Goal: Task Accomplishment & Management: Manage account settings

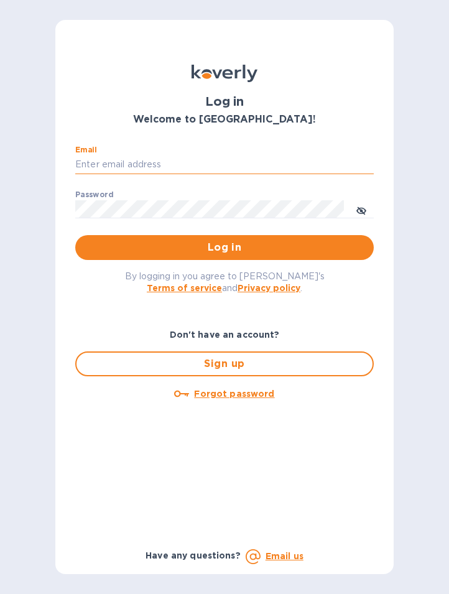
click at [146, 165] on input "Email" at bounding box center [224, 165] width 299 height 19
type input "ryan.jones@evotransinc.com"
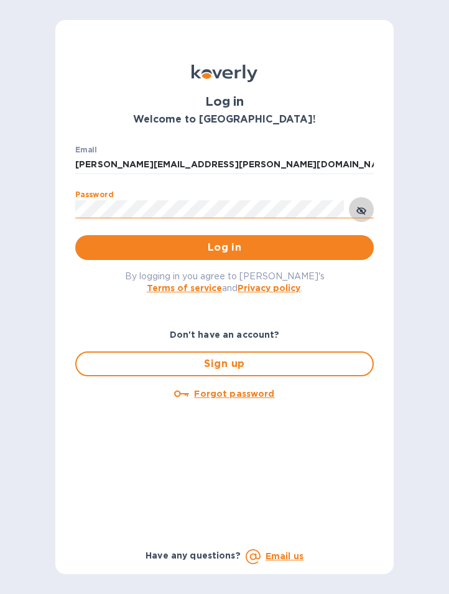
click at [364, 206] on icon "toggle password visibility" at bounding box center [361, 211] width 10 height 10
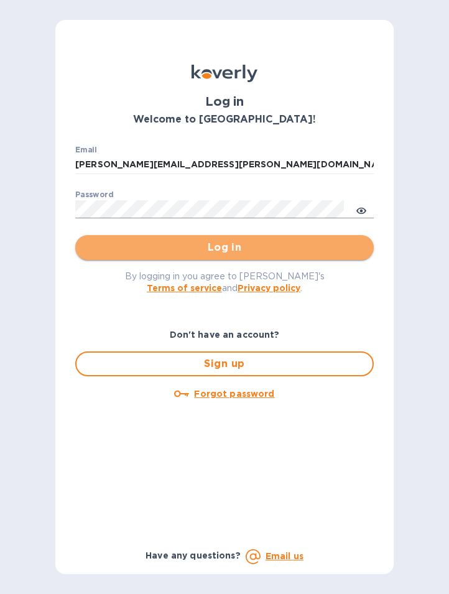
click at [226, 251] on span "Log in" at bounding box center [224, 247] width 279 height 15
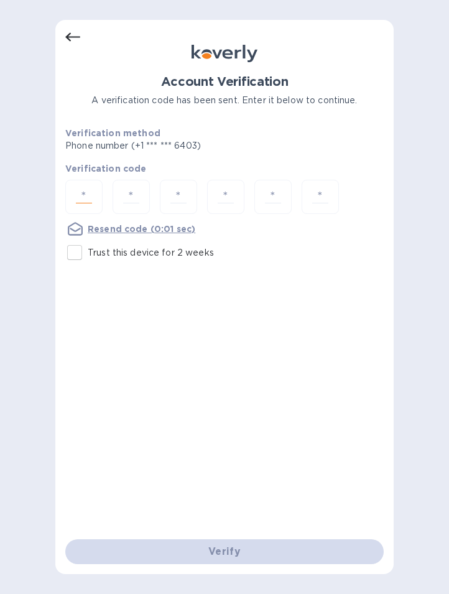
click at [80, 200] on input "number" at bounding box center [84, 196] width 26 height 23
type input "8"
type input "4"
type input "7"
type input "2"
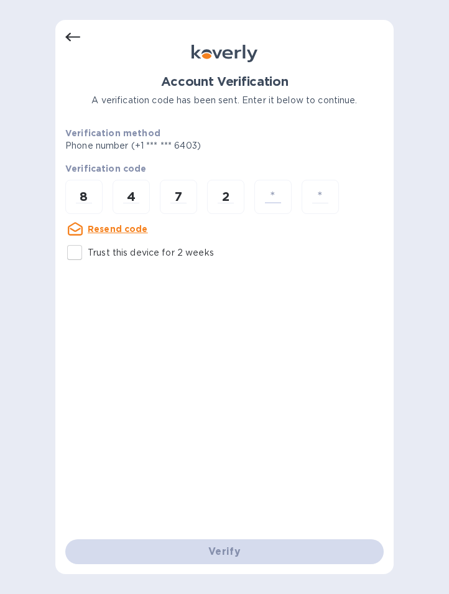
type input "1"
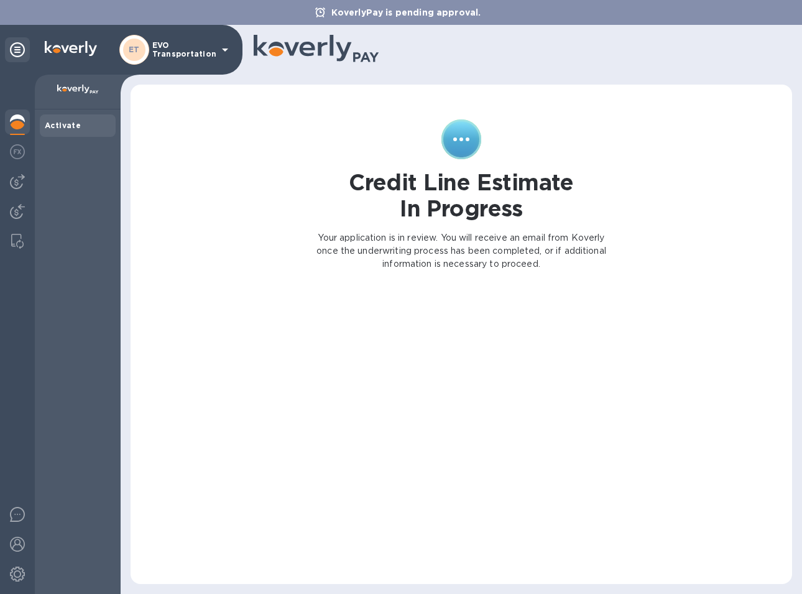
click at [448, 56] on div at bounding box center [518, 50] width 529 height 30
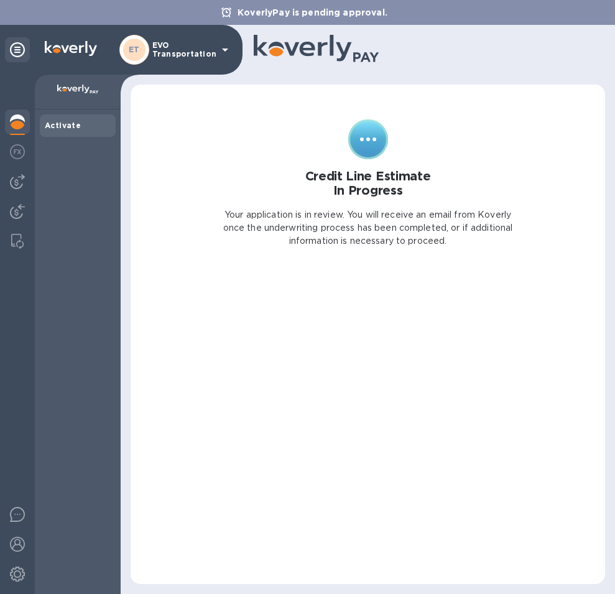
click at [19, 118] on img at bounding box center [17, 121] width 15 height 15
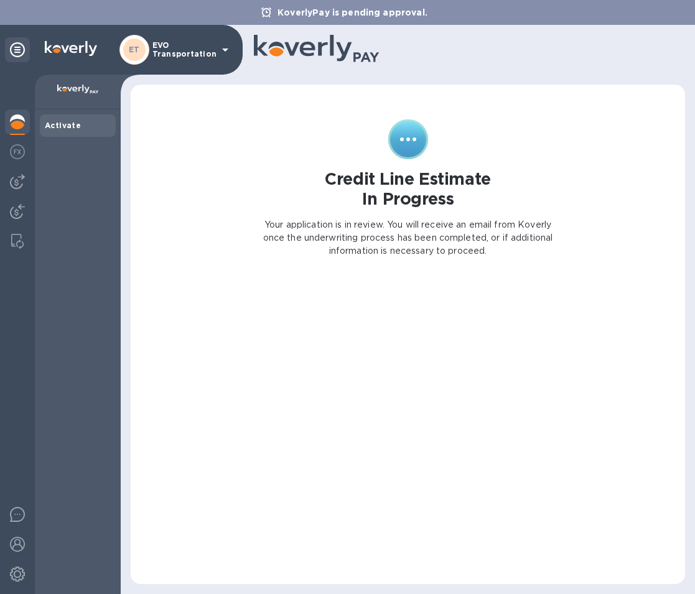
click at [12, 118] on img at bounding box center [17, 121] width 15 height 15
click at [17, 242] on img at bounding box center [17, 241] width 12 height 15
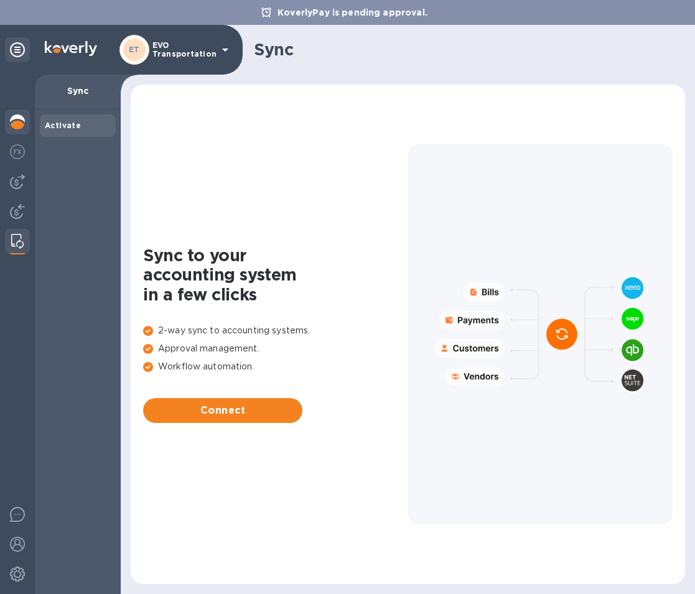
click at [16, 116] on img at bounding box center [17, 121] width 15 height 15
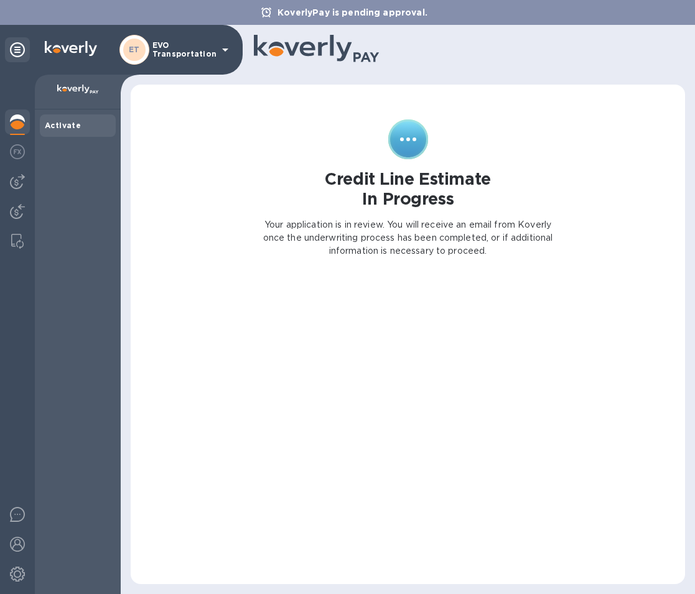
click at [214, 44] on p "EVO Transportation" at bounding box center [183, 49] width 62 height 17
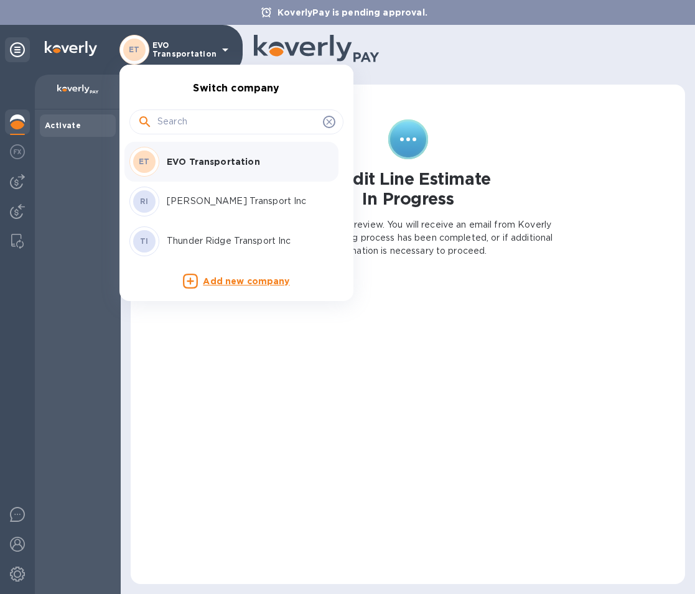
click at [448, 54] on div at bounding box center [347, 297] width 695 height 594
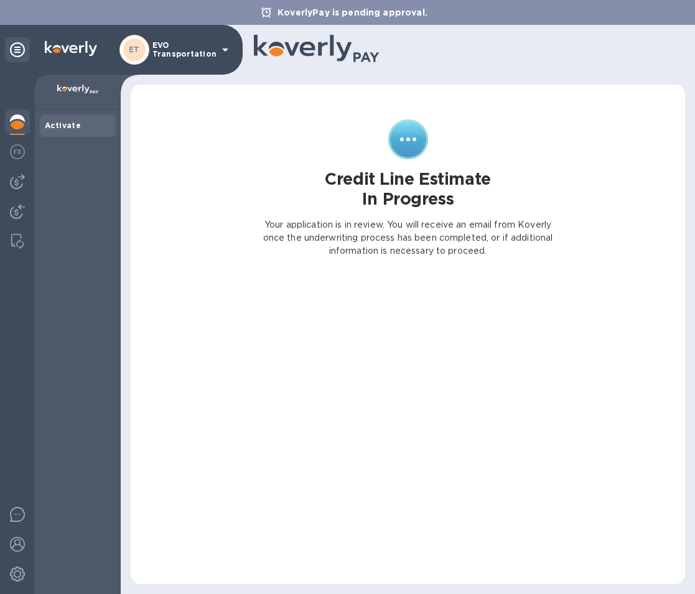
click at [172, 46] on p "EVO Transportation" at bounding box center [183, 49] width 62 height 17
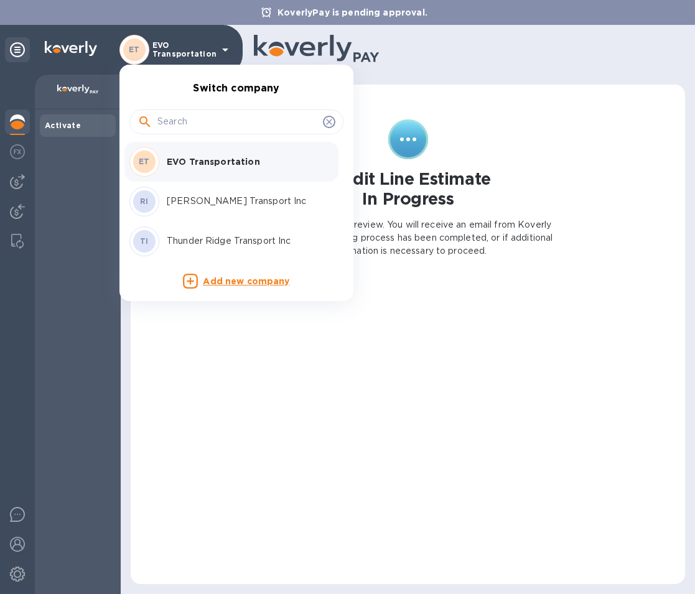
click at [223, 238] on p "Thunder Ridge Transport Inc" at bounding box center [245, 240] width 157 height 13
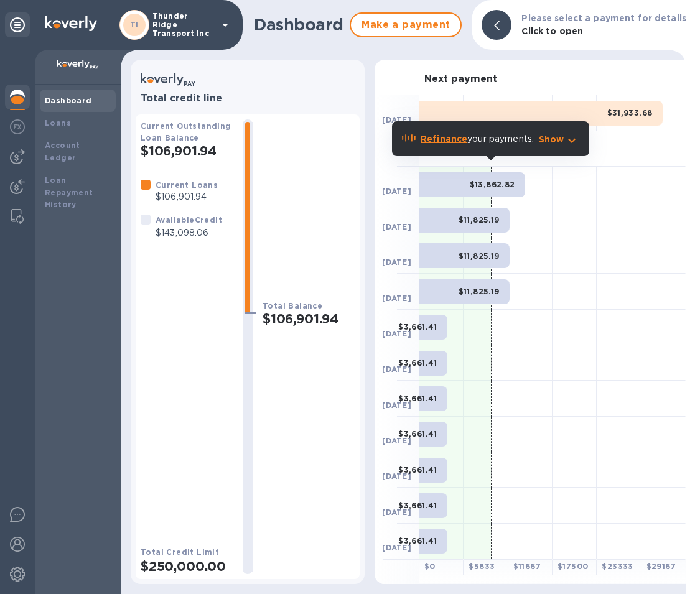
click at [286, 55] on div "Dashboard Make a payment Please select a payment for details Click to open Tota…" at bounding box center [403, 297] width 565 height 594
click at [73, 144] on b "Account Ledger" at bounding box center [62, 152] width 35 height 22
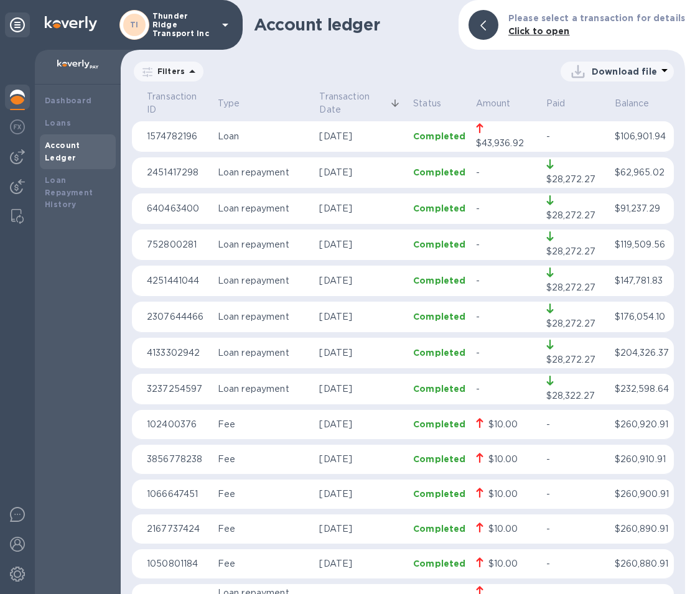
click at [644, 70] on p "Download file" at bounding box center [624, 71] width 65 height 12
click at [603, 97] on li "XLSX file" at bounding box center [617, 101] width 85 height 35
click at [58, 186] on div "Loan Repayment History" at bounding box center [78, 192] width 66 height 37
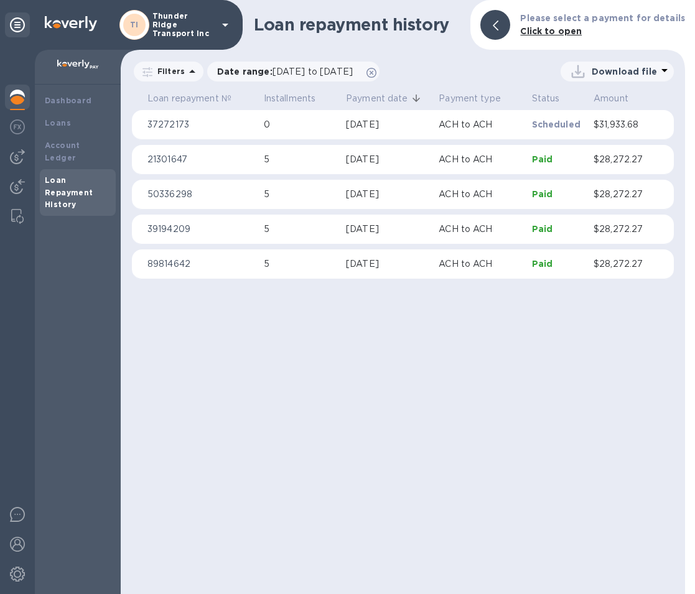
click at [630, 68] on p "Download file" at bounding box center [624, 71] width 65 height 12
click at [600, 101] on li "XLSX file" at bounding box center [617, 101] width 85 height 35
click at [70, 139] on div "Account Ledger" at bounding box center [78, 151] width 66 height 25
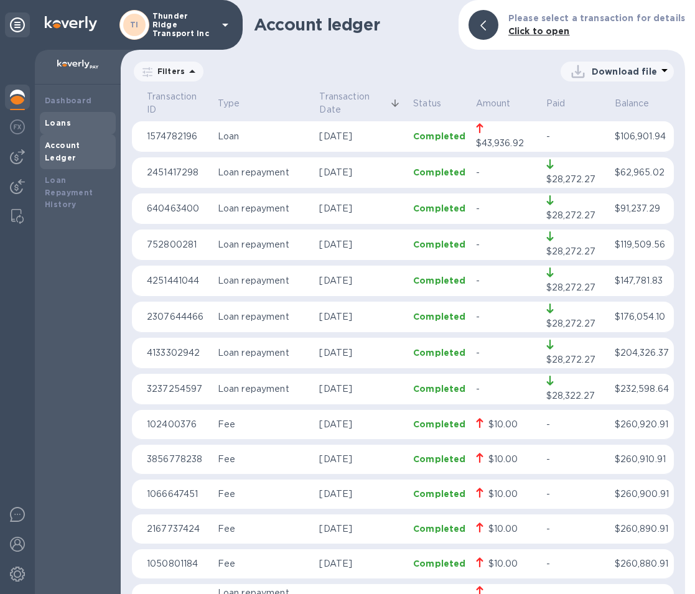
click at [55, 123] on b "Loans" at bounding box center [58, 122] width 26 height 9
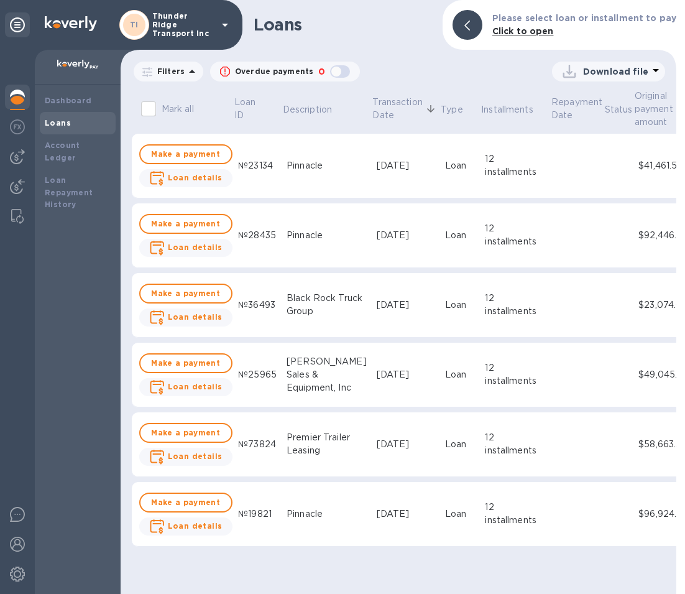
click at [398, 34] on h1 "Loans" at bounding box center [343, 25] width 179 height 20
click at [210, 177] on b "Loan details" at bounding box center [195, 177] width 55 height 9
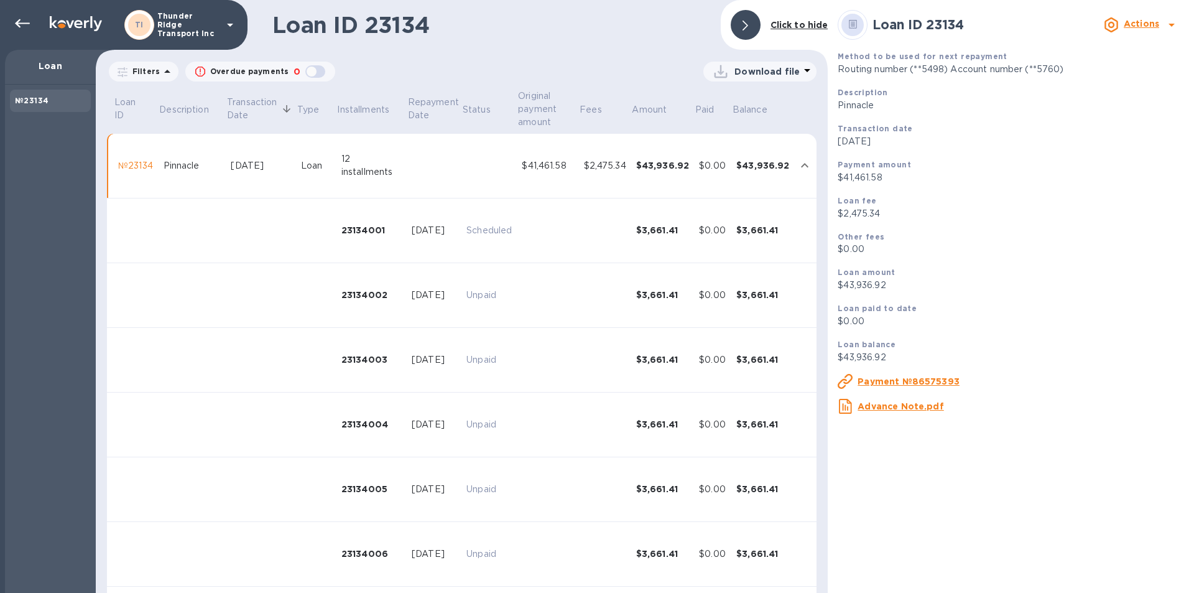
click at [694, 23] on icon at bounding box center [1171, 24] width 15 height 15
click at [694, 22] on div at bounding box center [597, 296] width 1194 height 593
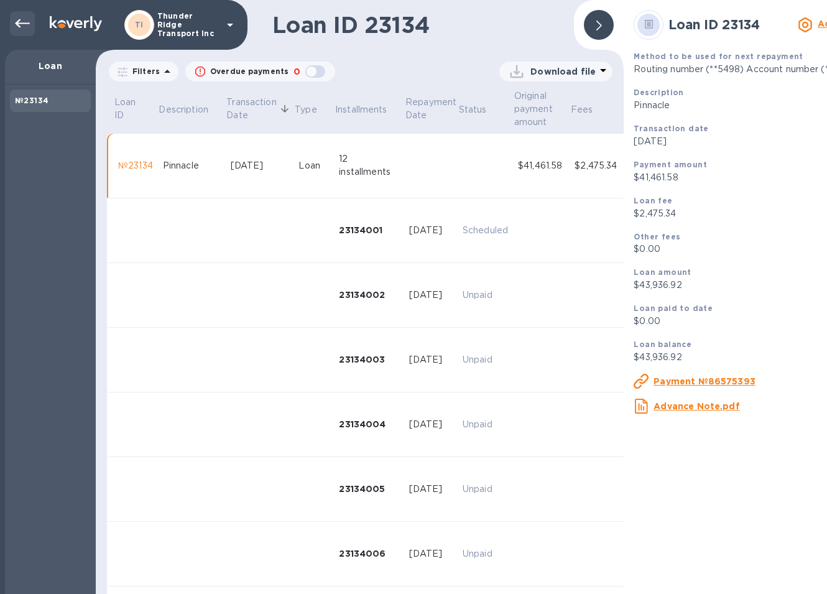
click at [17, 18] on icon at bounding box center [22, 23] width 15 height 15
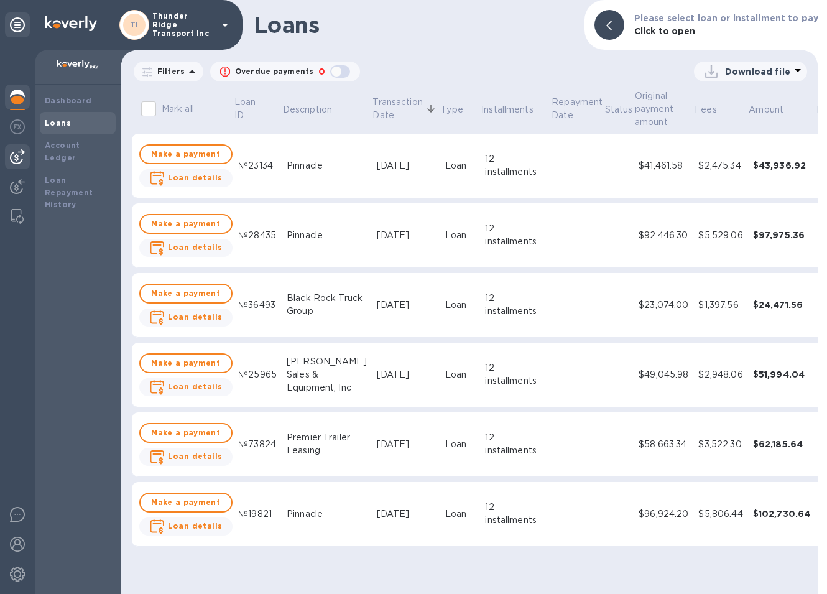
click at [19, 157] on img at bounding box center [17, 156] width 15 height 15
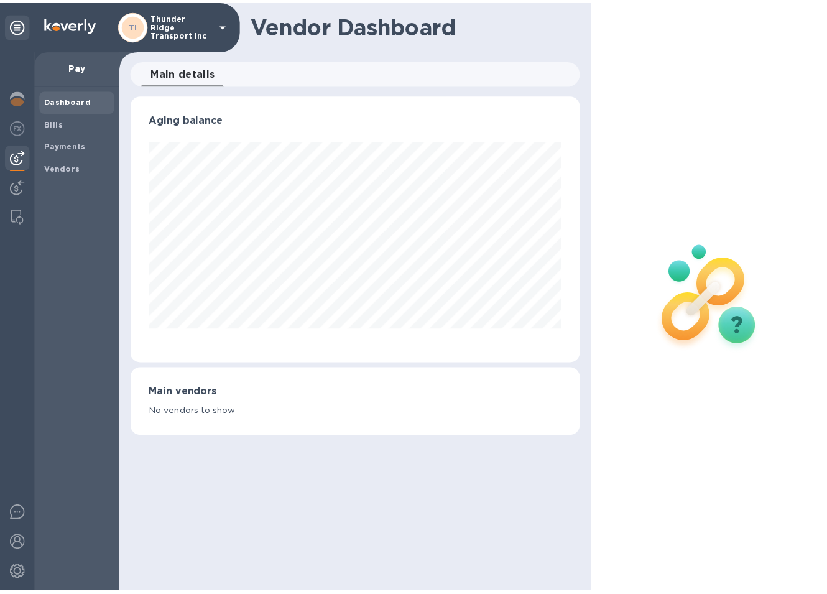
scroll to position [269, 455]
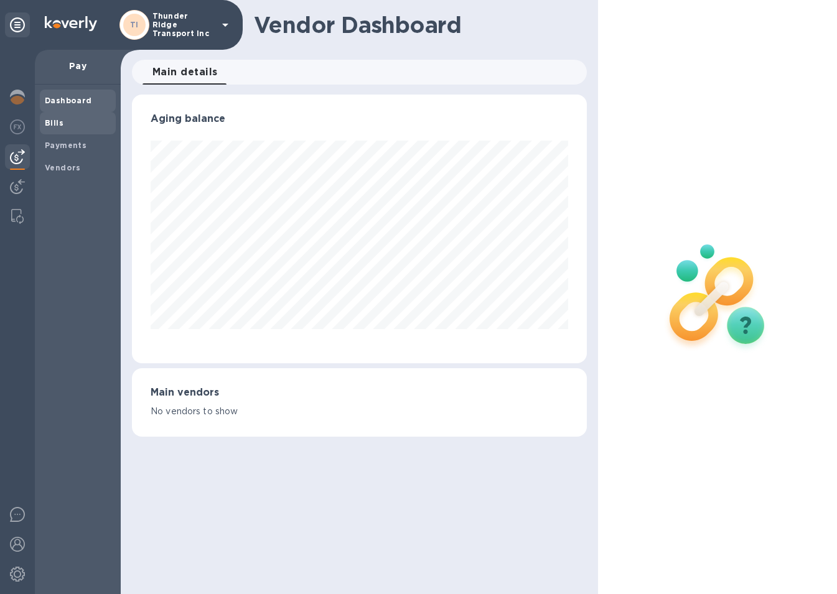
click at [58, 122] on b "Bills" at bounding box center [54, 122] width 19 height 9
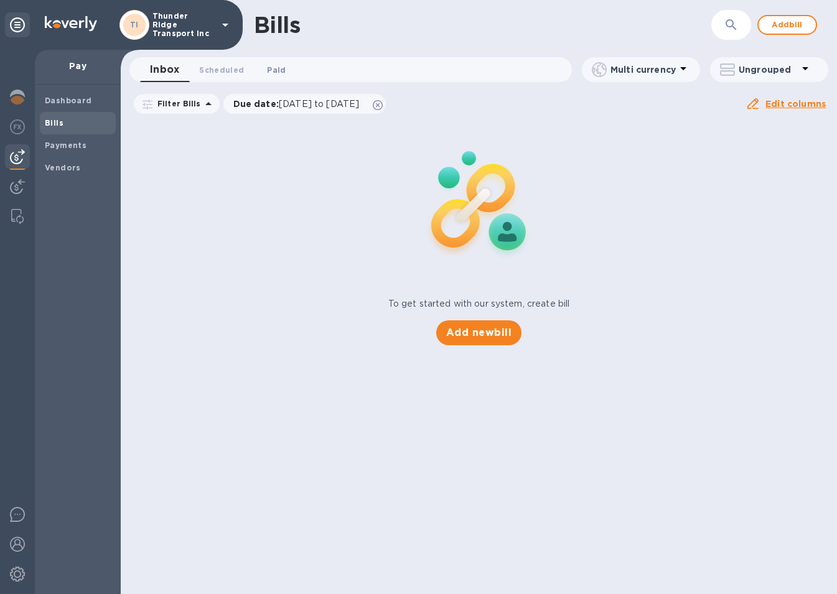
click at [274, 69] on span "Paid 0" at bounding box center [276, 69] width 19 height 13
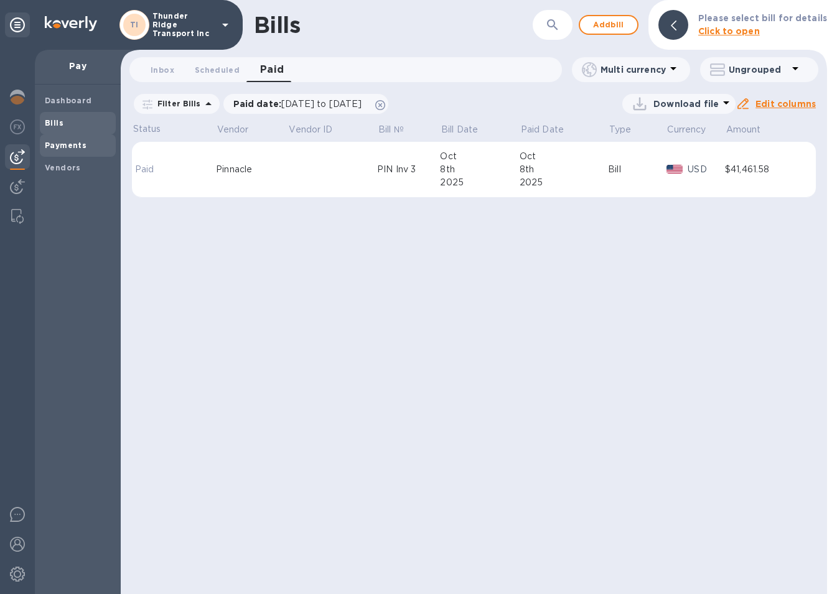
click at [66, 146] on b "Payments" at bounding box center [66, 145] width 42 height 9
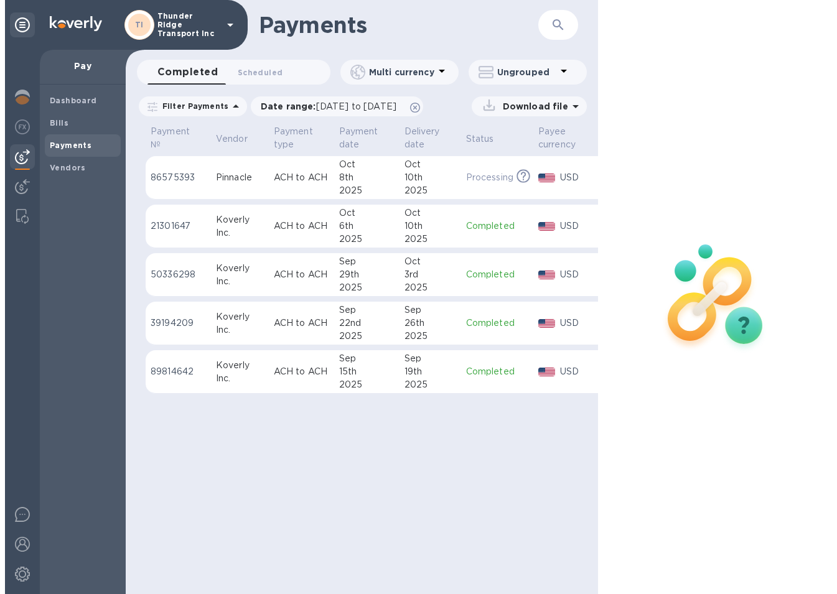
scroll to position [0, 84]
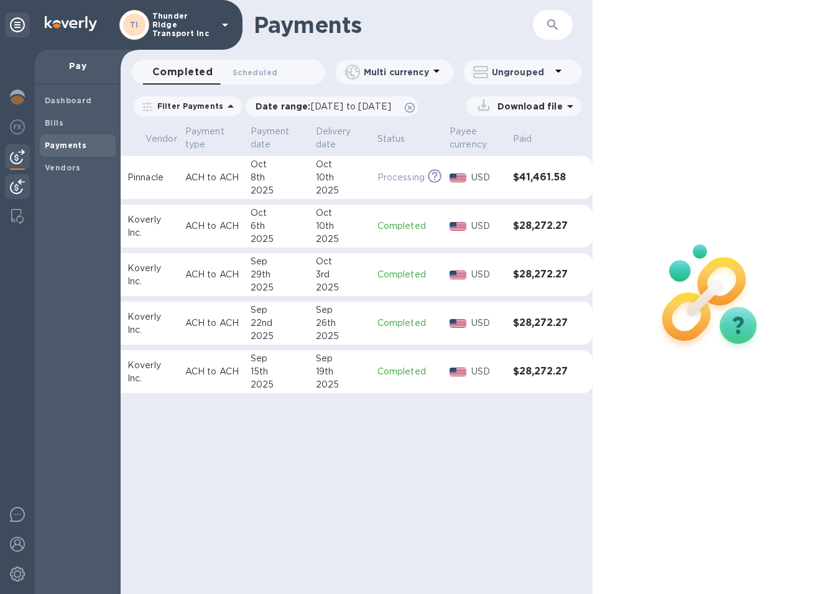
click at [21, 187] on img at bounding box center [17, 186] width 15 height 15
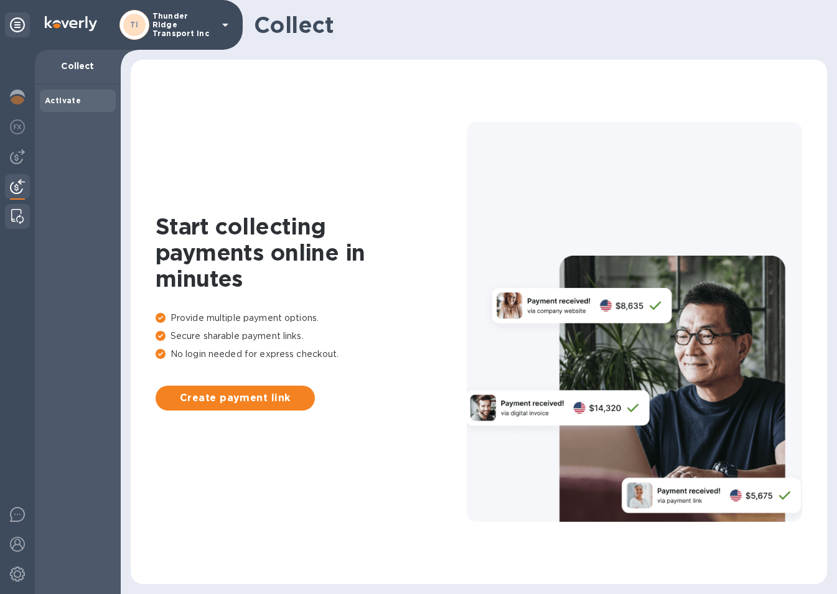
click at [17, 215] on img at bounding box center [17, 216] width 12 height 15
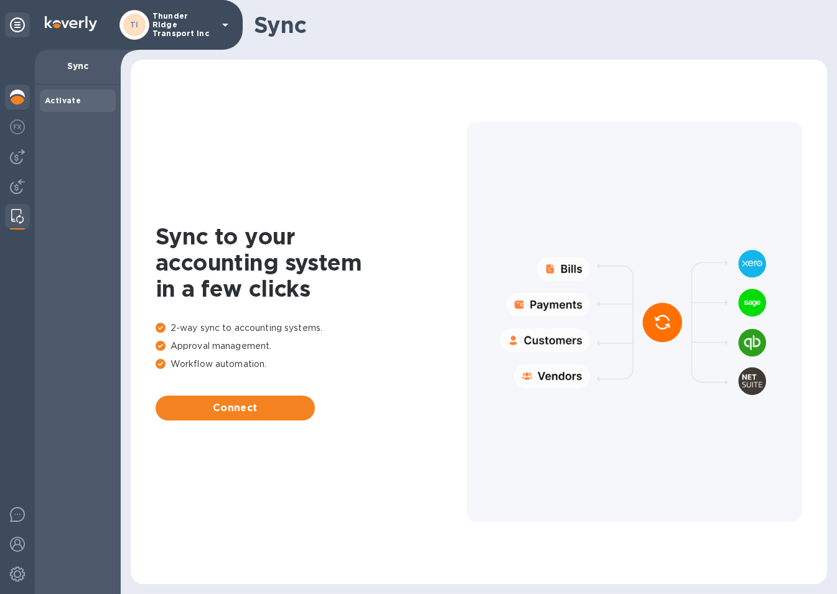
click at [20, 96] on img at bounding box center [17, 97] width 15 height 15
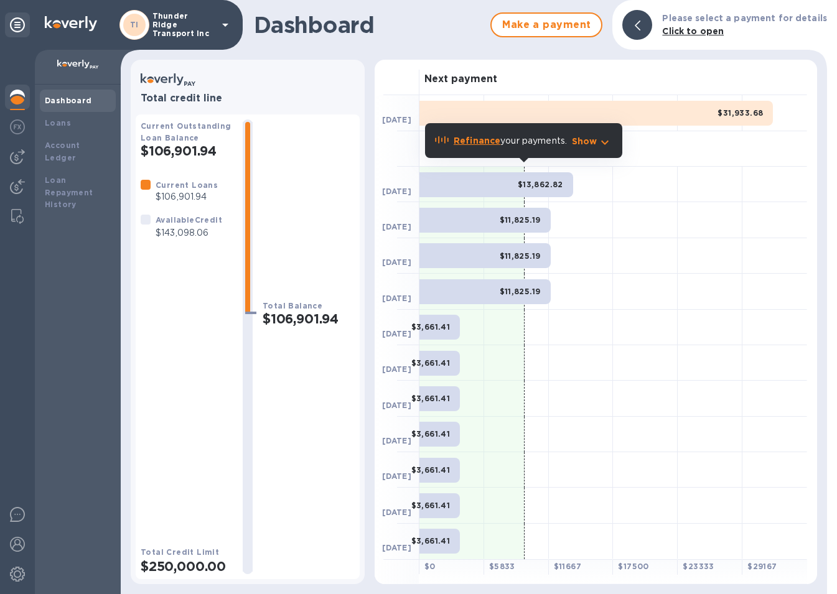
click at [577, 79] on div "Next payment" at bounding box center [613, 77] width 388 height 35
click at [219, 21] on icon at bounding box center [225, 24] width 15 height 15
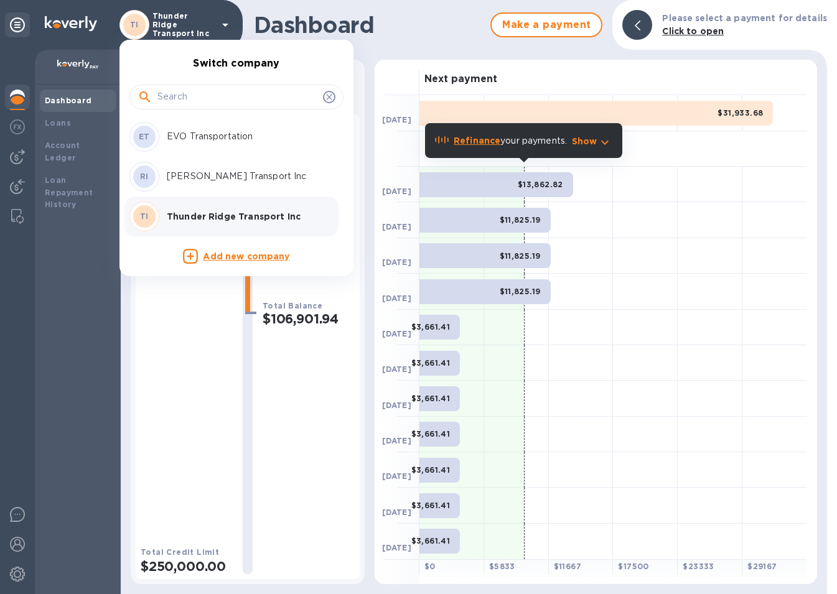
click at [219, 21] on div at bounding box center [418, 297] width 837 height 594
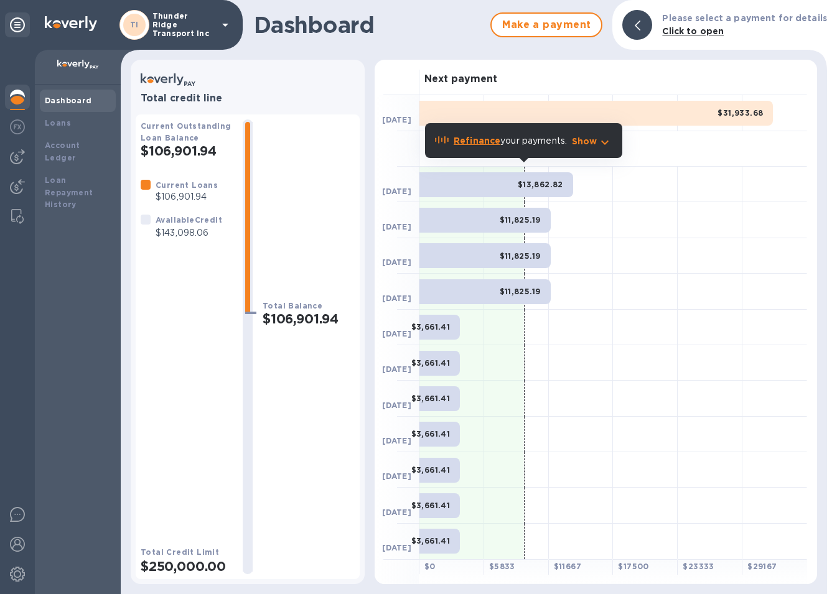
click at [14, 92] on img at bounding box center [17, 97] width 15 height 15
click at [17, 546] on img at bounding box center [17, 544] width 15 height 15
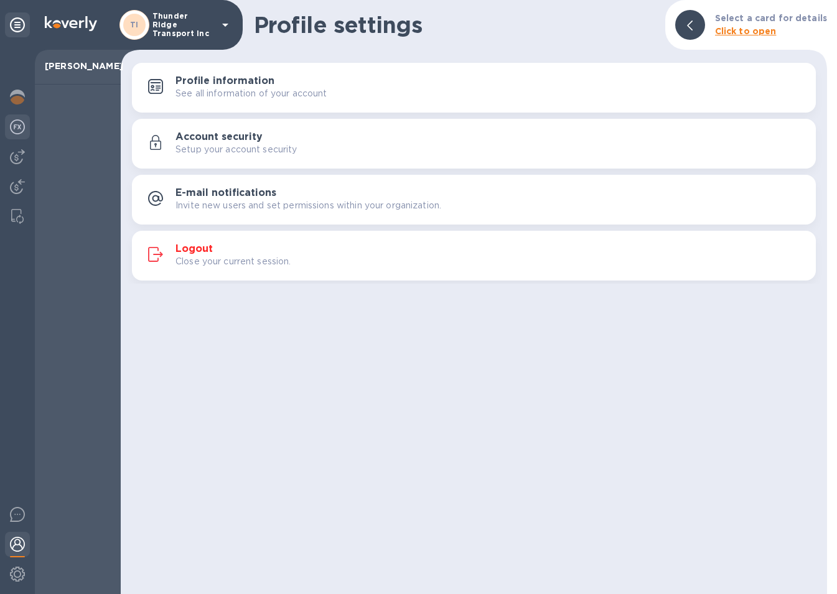
click at [12, 125] on img at bounding box center [17, 126] width 15 height 15
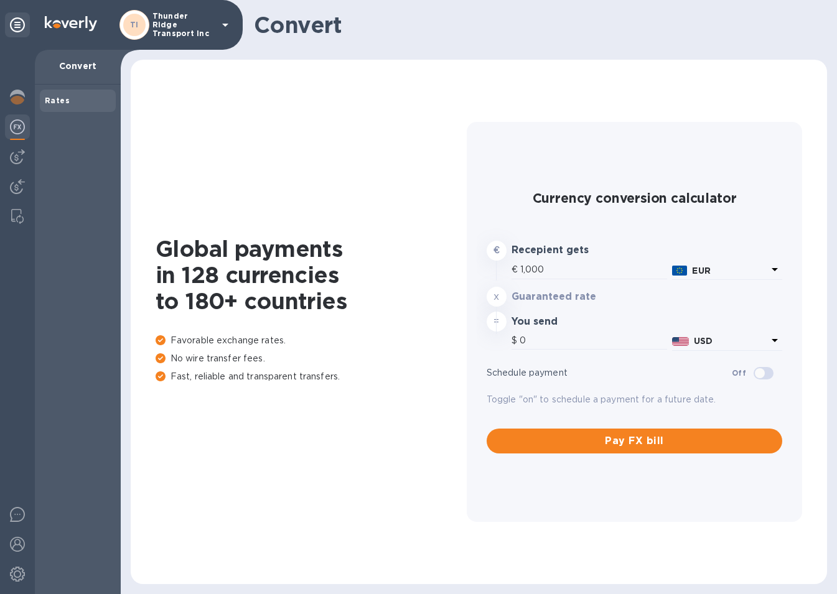
type input "1,163.99"
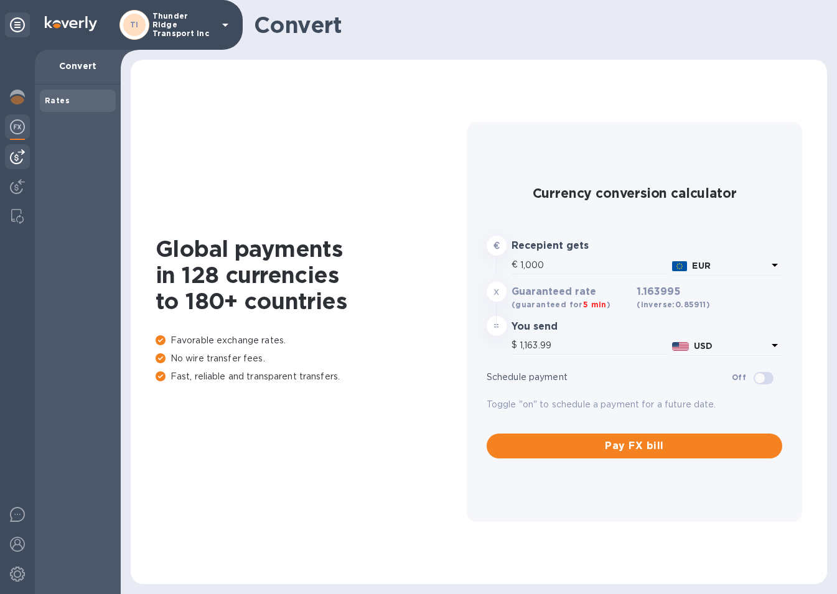
click at [18, 155] on img at bounding box center [17, 156] width 15 height 15
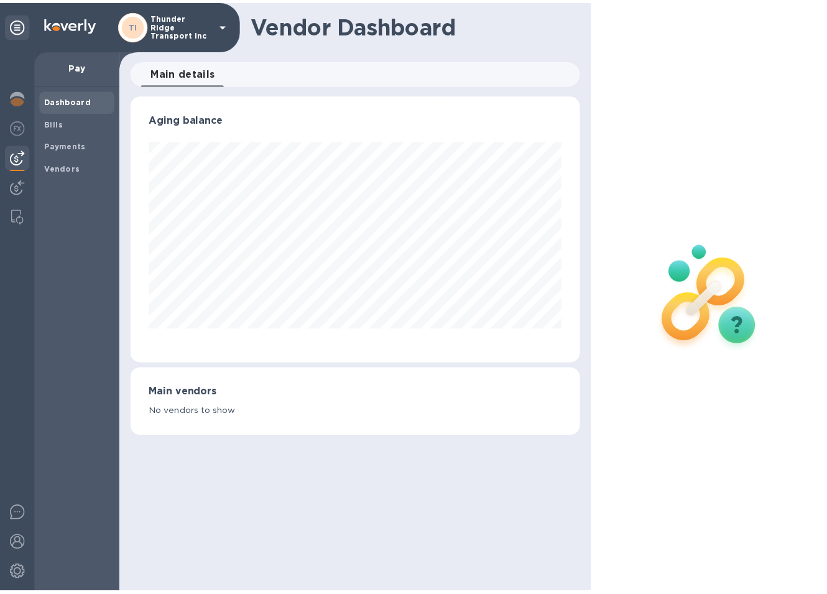
scroll to position [269, 455]
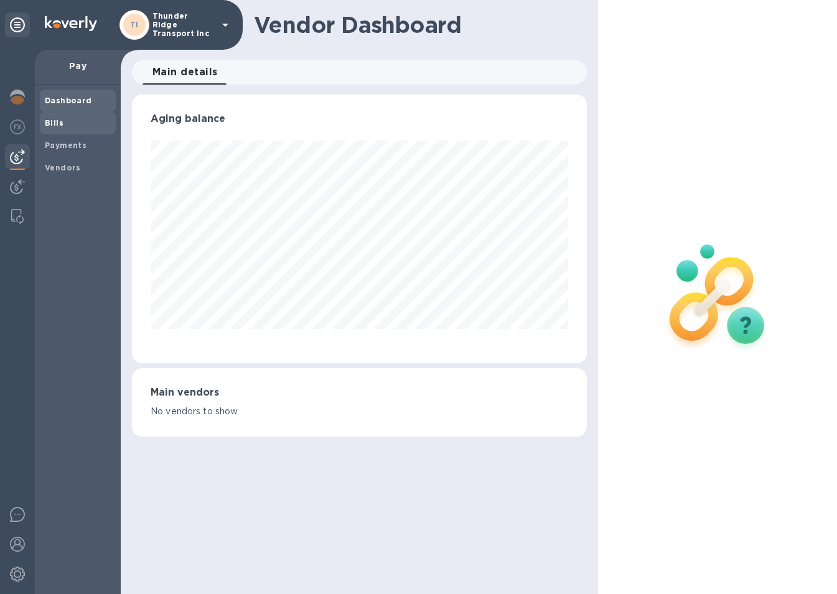
click at [60, 121] on b "Bills" at bounding box center [54, 122] width 19 height 9
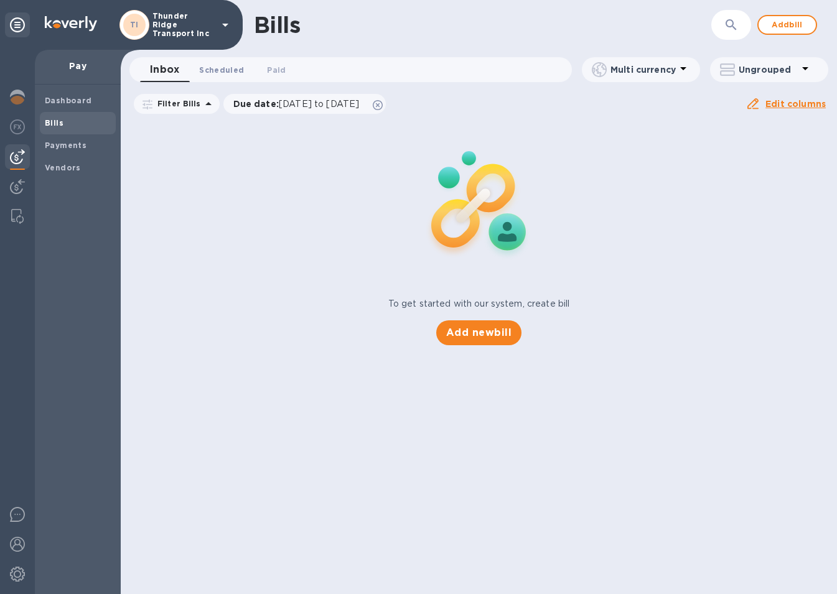
click at [219, 72] on span "Scheduled 0" at bounding box center [221, 69] width 45 height 13
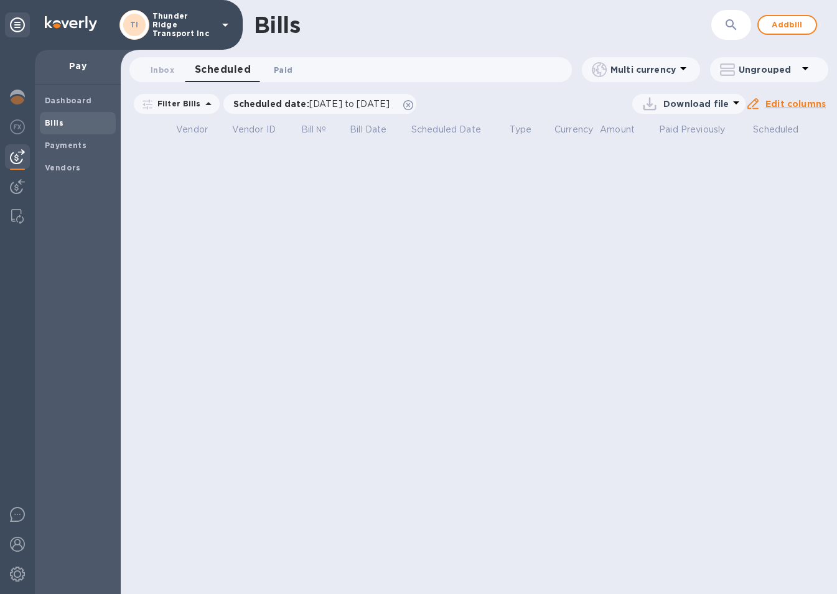
click at [287, 68] on span "Paid 0" at bounding box center [283, 69] width 19 height 13
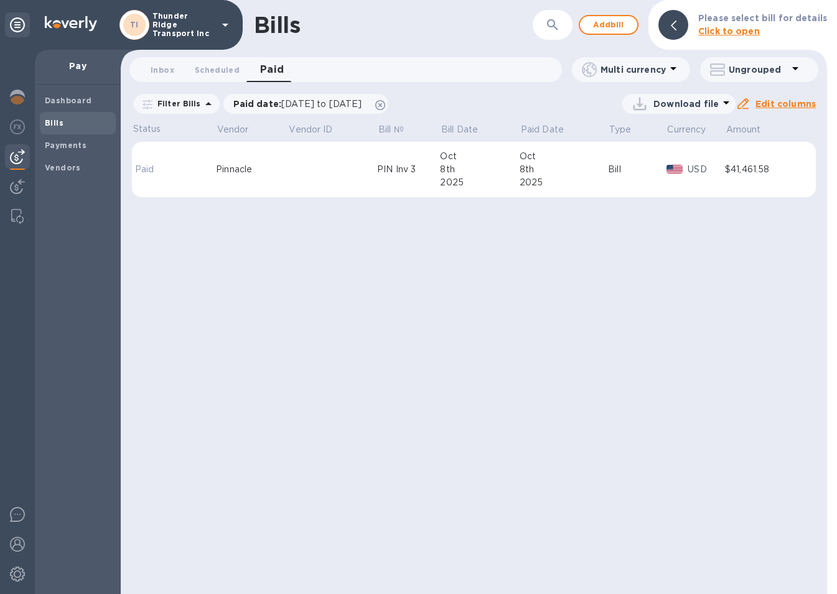
click at [238, 169] on div "Pinnacle" at bounding box center [252, 169] width 72 height 13
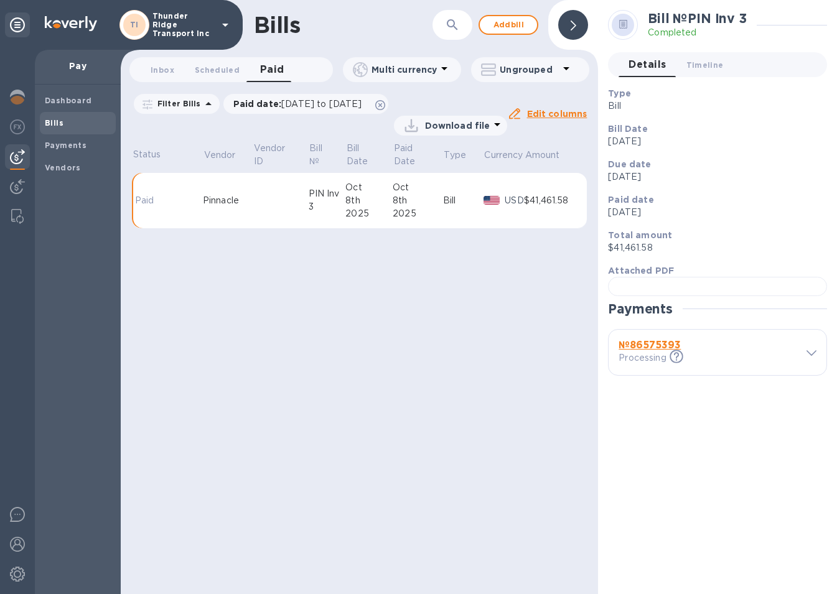
click at [474, 126] on p "Download file" at bounding box center [457, 125] width 65 height 12
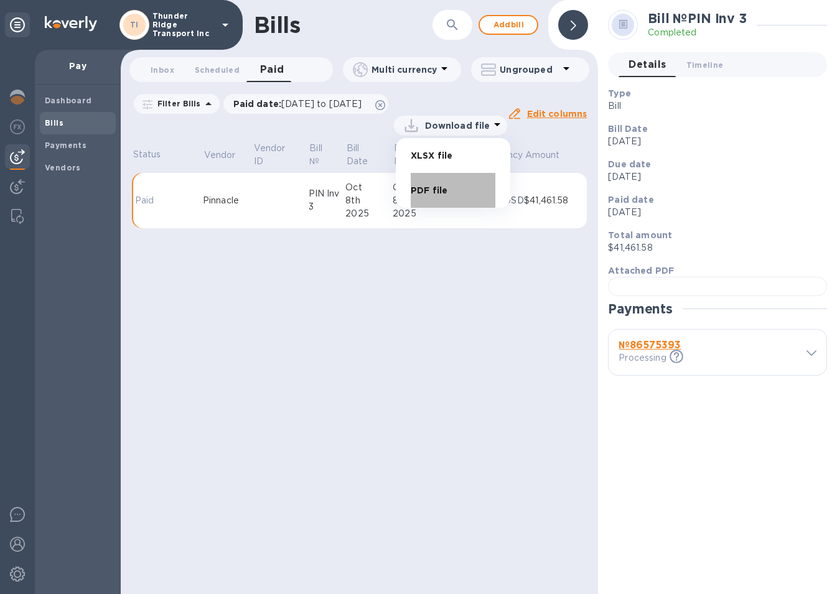
click at [429, 190] on li "PDF file" at bounding box center [453, 190] width 85 height 35
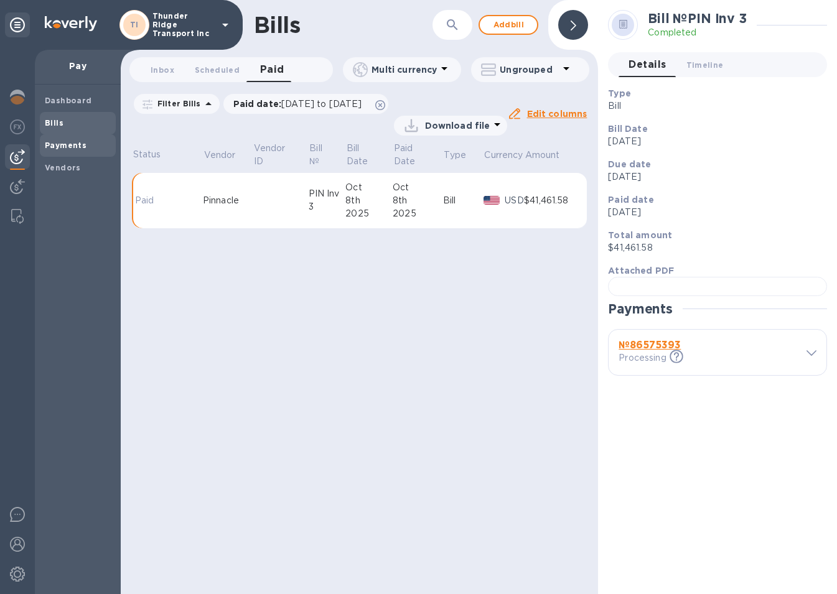
click at [62, 145] on b "Payments" at bounding box center [66, 145] width 42 height 9
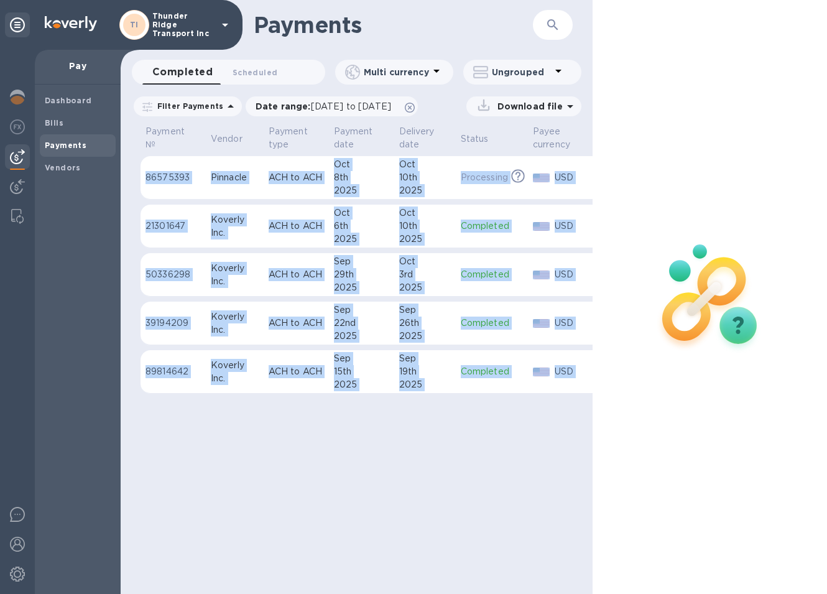
drag, startPoint x: 208, startPoint y: 404, endPoint x: 411, endPoint y: 411, distance: 202.9
click at [411, 405] on div "Payment № Vendor Payment type Payment date Delivery date Status Payee currency …" at bounding box center [357, 264] width 472 height 282
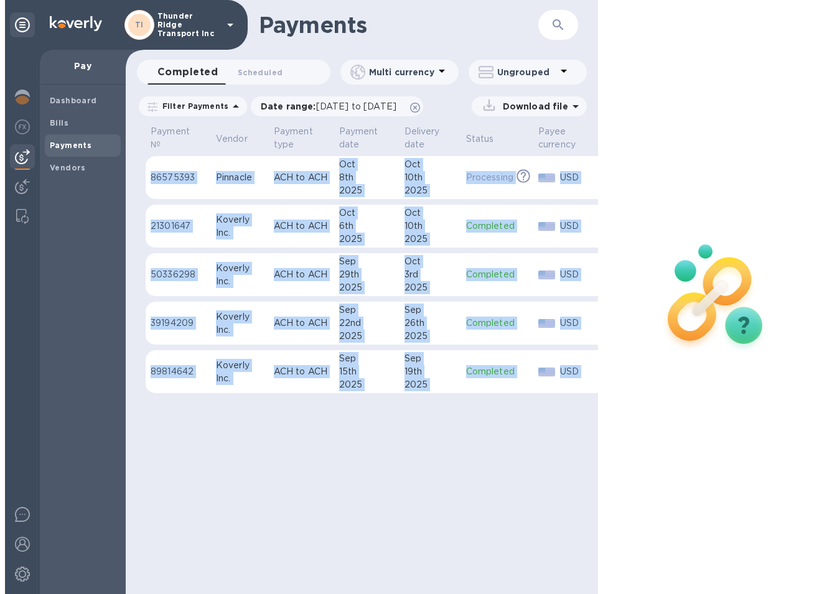
scroll to position [0, 84]
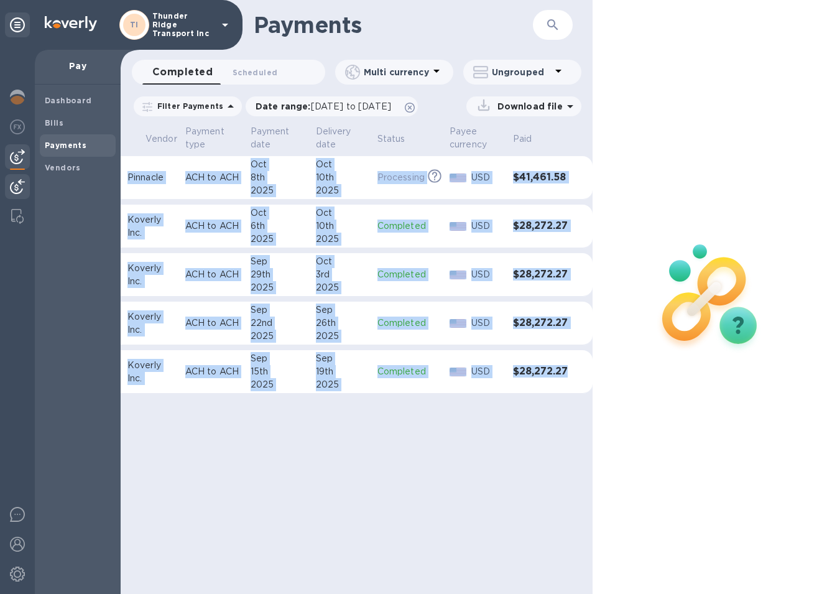
click at [21, 187] on img at bounding box center [17, 186] width 15 height 15
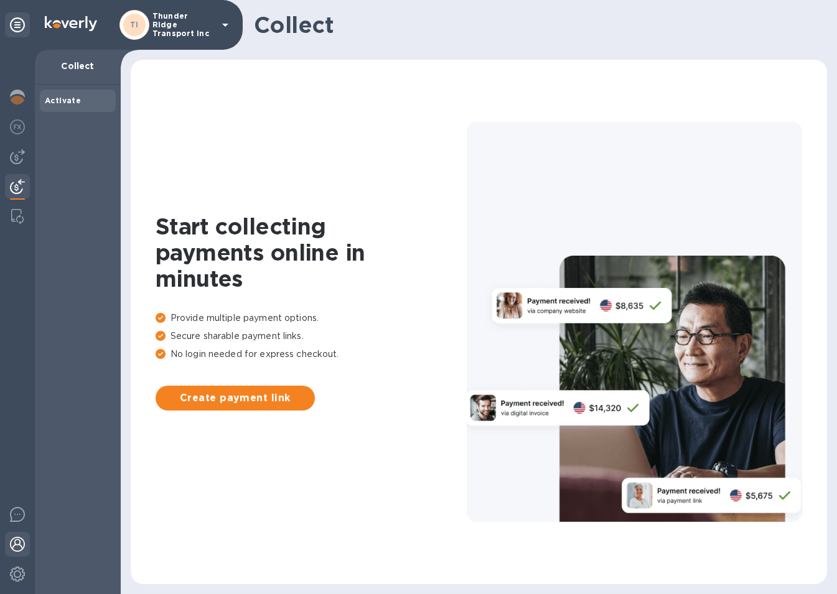
click at [19, 545] on img at bounding box center [17, 544] width 15 height 15
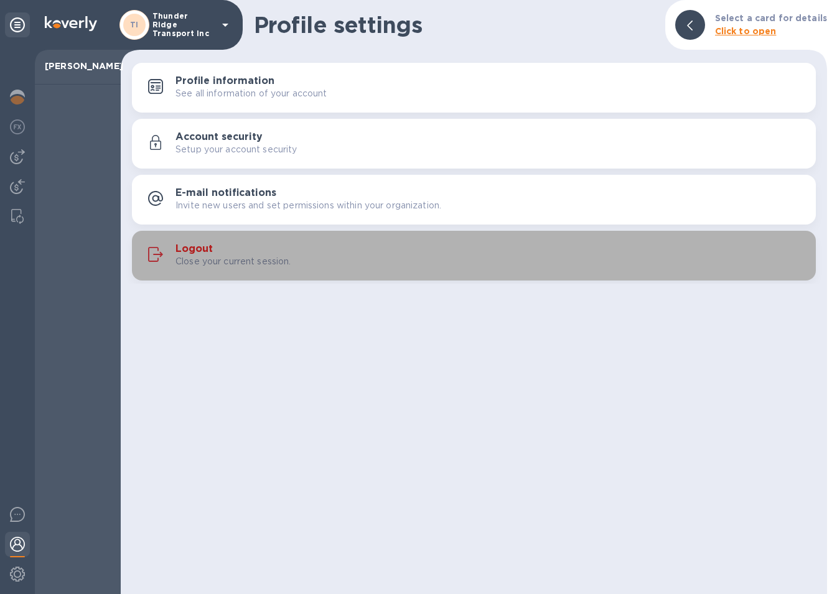
click at [206, 248] on h3 "Logout" at bounding box center [193, 249] width 37 height 12
